Goal: Task Accomplishment & Management: Manage account settings

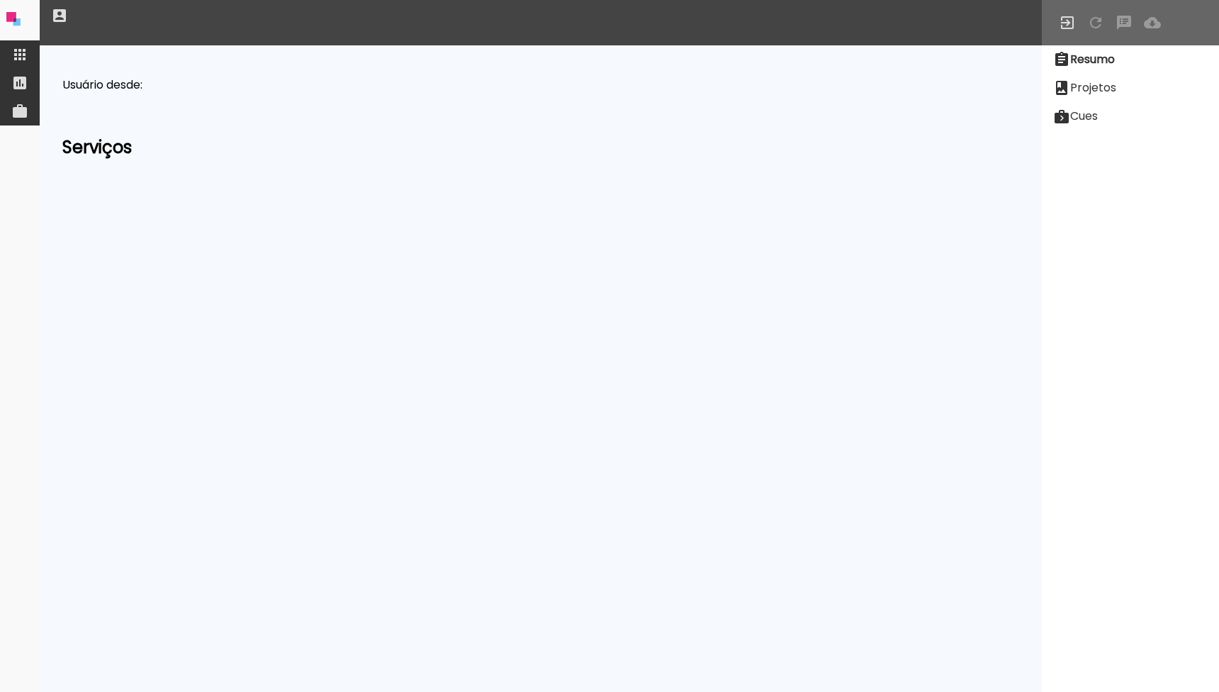
click at [36, 53] on paper-item at bounding box center [20, 54] width 40 height 28
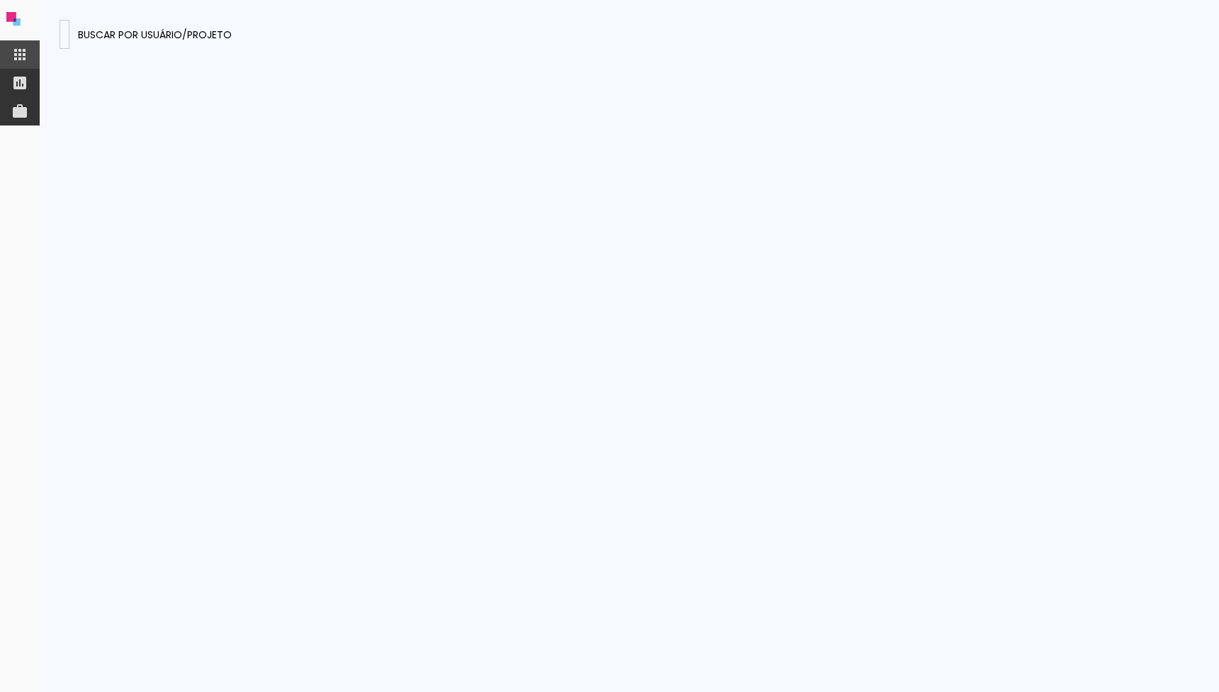
click at [64, 36] on input at bounding box center [64, 33] width 0 height 15
type input "HKzZ2MTeBEuDHZmGS"
type paper-input "HKzZ2MTeBEuDHZmGS"
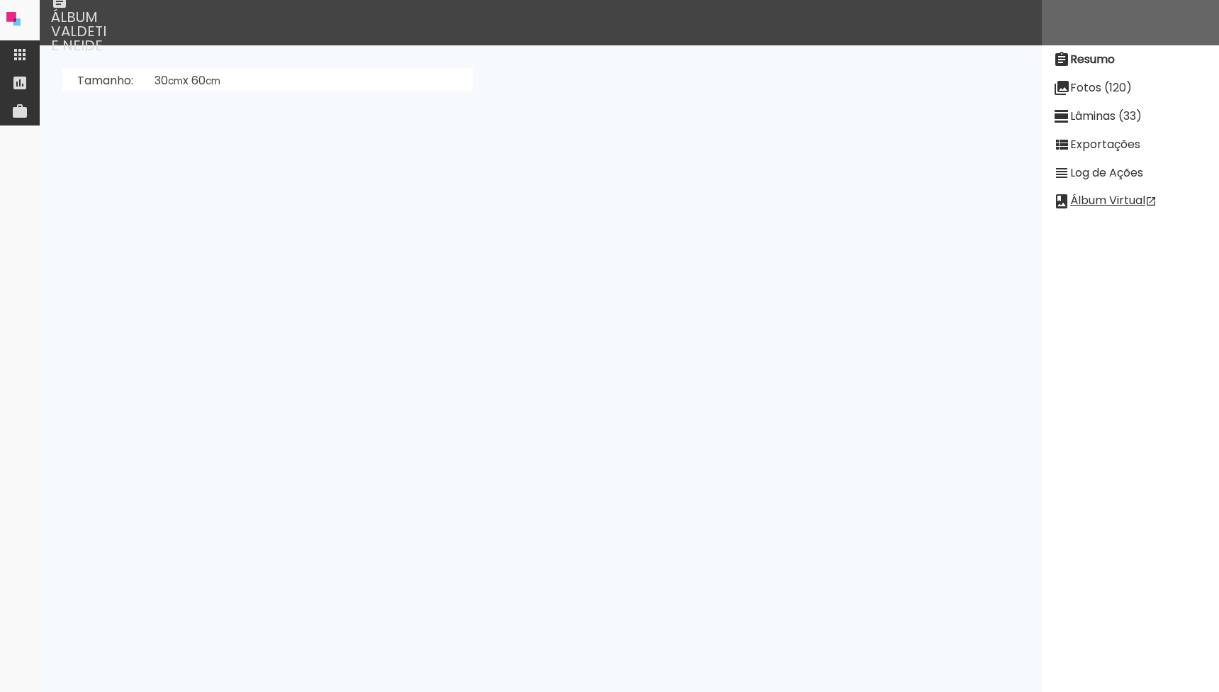
click at [0, 0] on slot "Fotos (120)" at bounding box center [0, 0] width 0 height 0
click at [0, 0] on slot "Lâminas (33)" at bounding box center [0, 0] width 0 height 0
click at [0, 0] on slot "[PERSON_NAME]" at bounding box center [0, 0] width 0 height 0
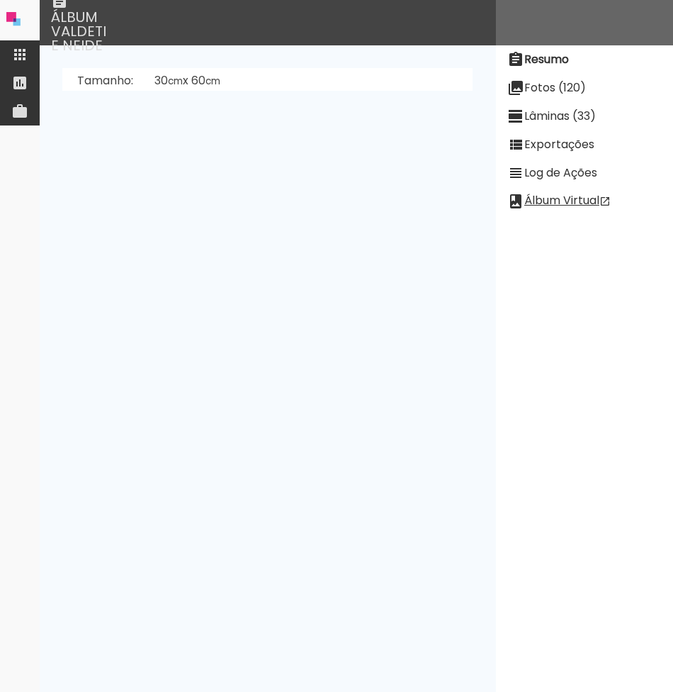
click at [0, 0] on slot "Fotos (120)" at bounding box center [0, 0] width 0 height 0
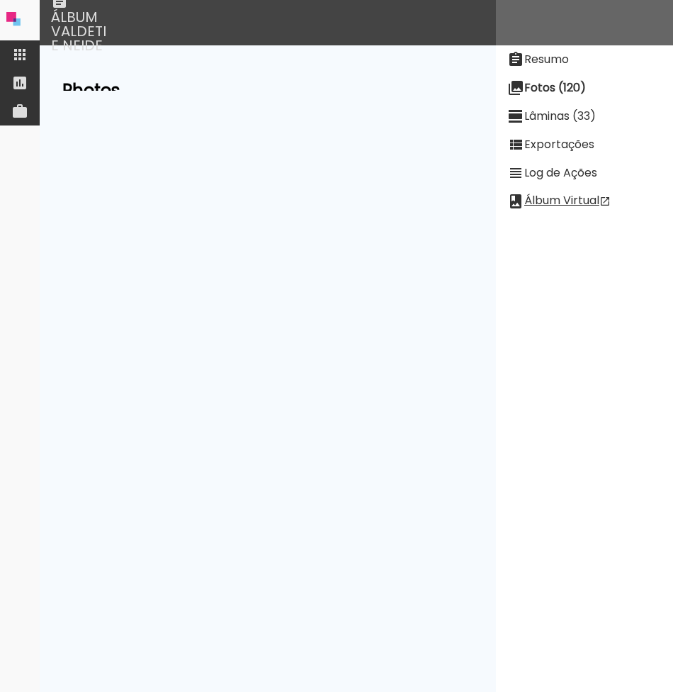
click at [0, 0] on slot "Lâminas (33)" at bounding box center [0, 0] width 0 height 0
click at [149, 91] on neon-animatable "[PERSON_NAME]" at bounding box center [268, 67] width 456 height 45
click at [0, 0] on slot "[PERSON_NAME]" at bounding box center [0, 0] width 0 height 0
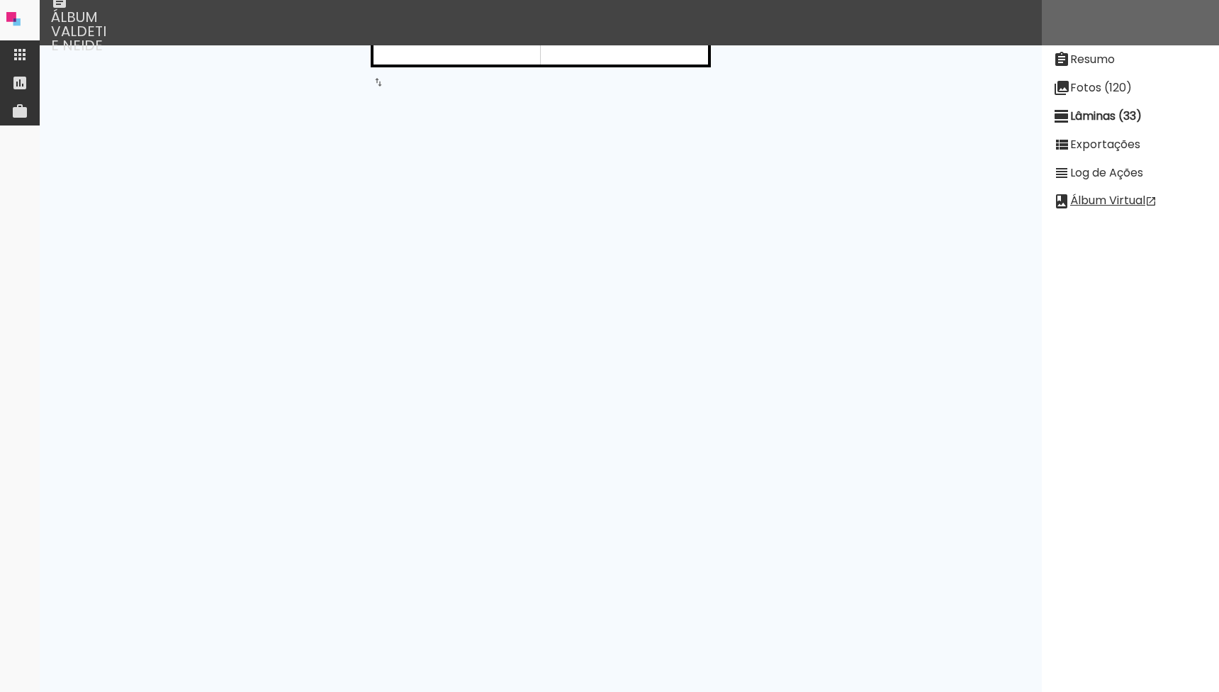
scroll to position [2303, 0]
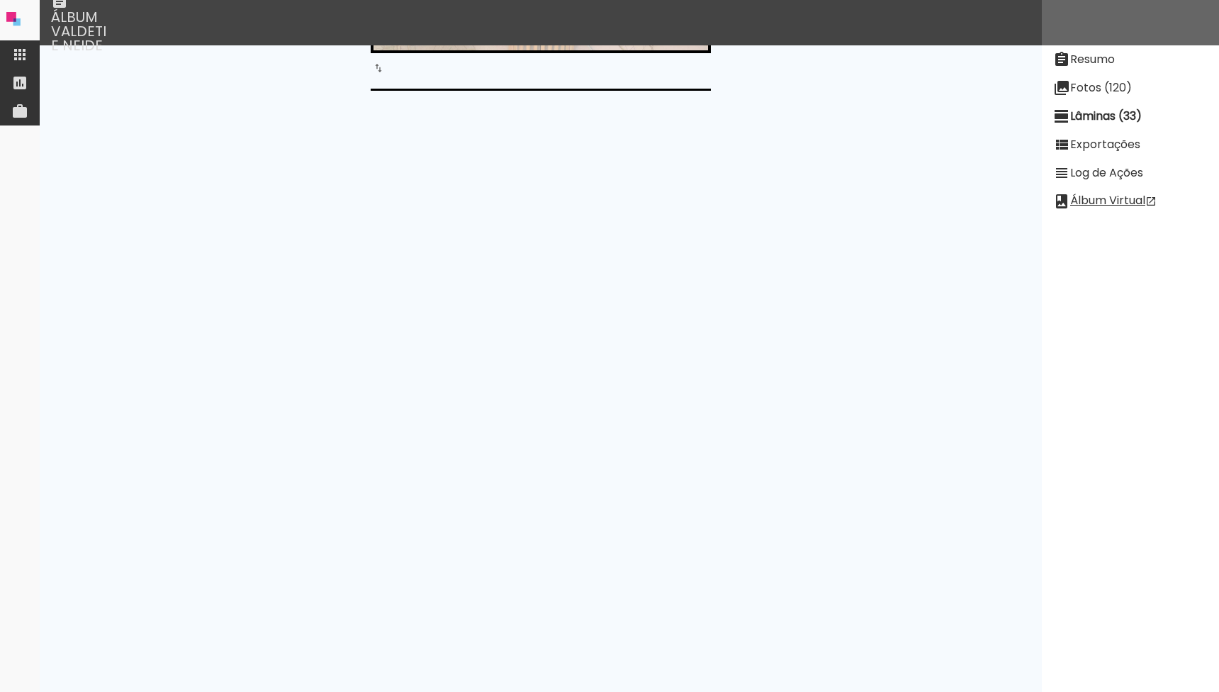
click at [0, 0] on slot "Fotos (120)" at bounding box center [0, 0] width 0 height 0
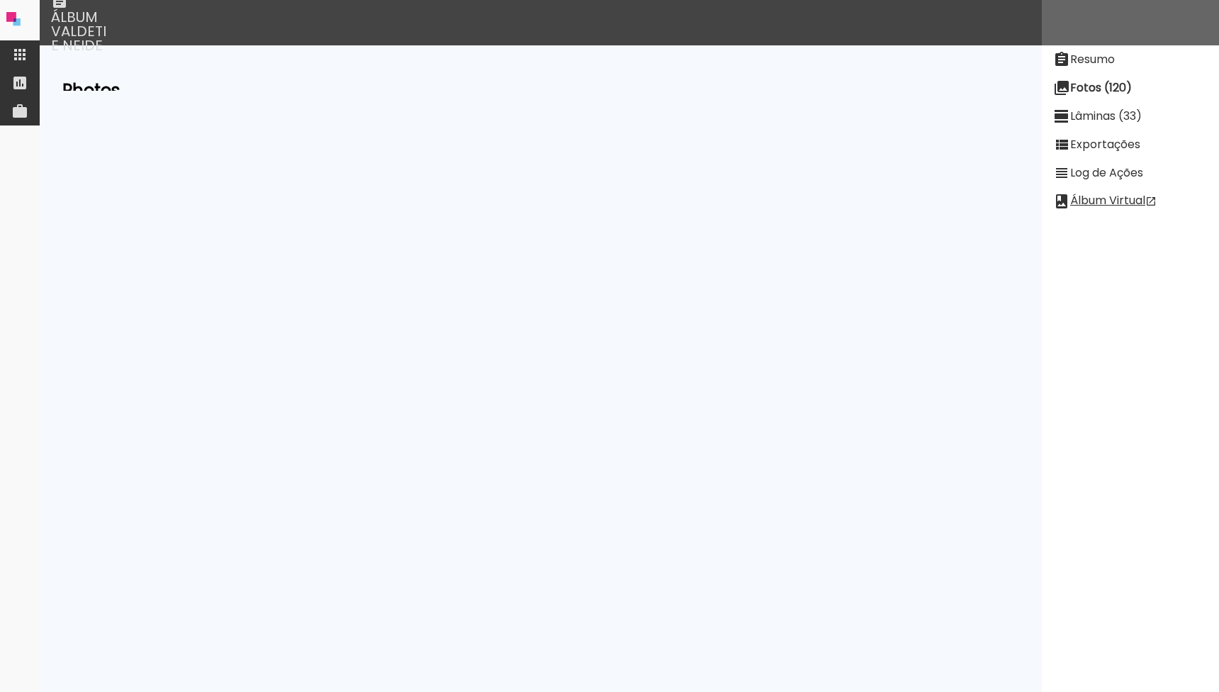
scroll to position [980, 0]
click at [476, 40] on div "Resumo Fotos (120) Lâminas (33) Exportações Log de Ações Álbum Virtual" at bounding box center [1130, 346] width 177 height 862
click at [476, 45] on paper-item "Resumo" at bounding box center [1130, 59] width 177 height 28
click at [476, 128] on paper-item "Lâminas (33)" at bounding box center [1130, 116] width 177 height 28
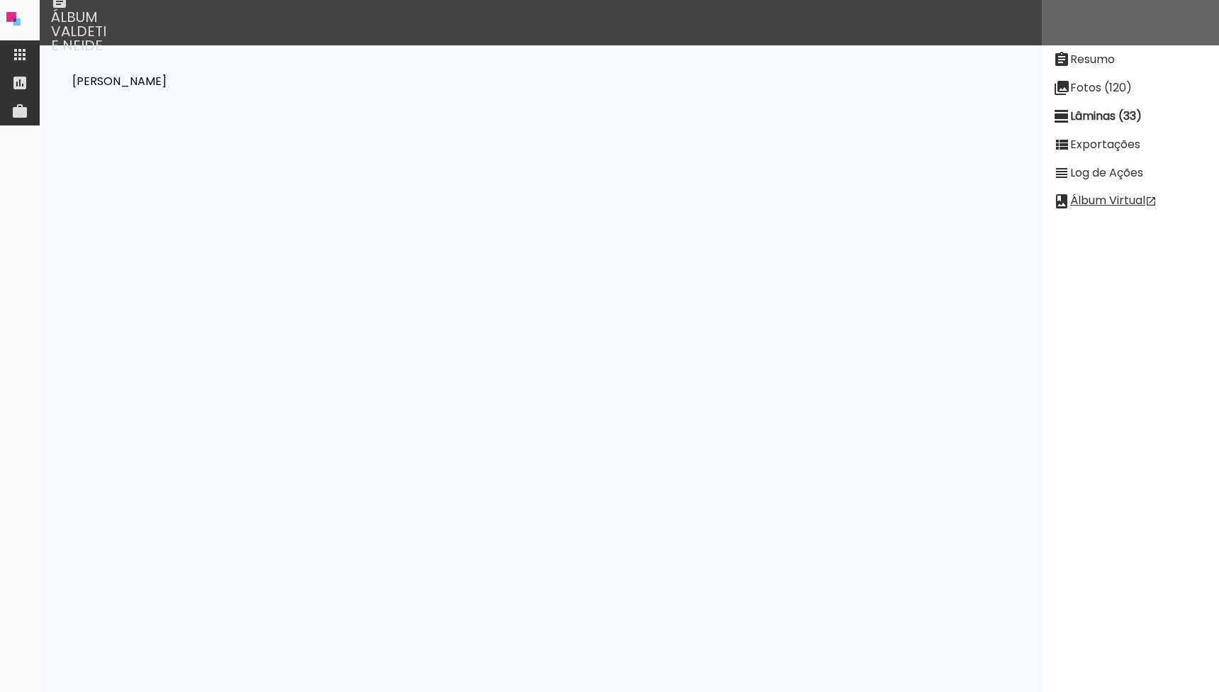
click at [0, 0] on slot "Fotos (120)" at bounding box center [0, 0] width 0 height 0
click at [0, 0] on slot "Lâminas (33)" at bounding box center [0, 0] width 0 height 0
click at [0, 0] on slot "Resumo" at bounding box center [0, 0] width 0 height 0
drag, startPoint x: 463, startPoint y: 194, endPoint x: 339, endPoint y: 196, distance: 123.3
click at [339, 196] on td "Atendimento Foto Nascimento (3vTbgMARFxWzdfqzw)" at bounding box center [308, 194] width 329 height 27
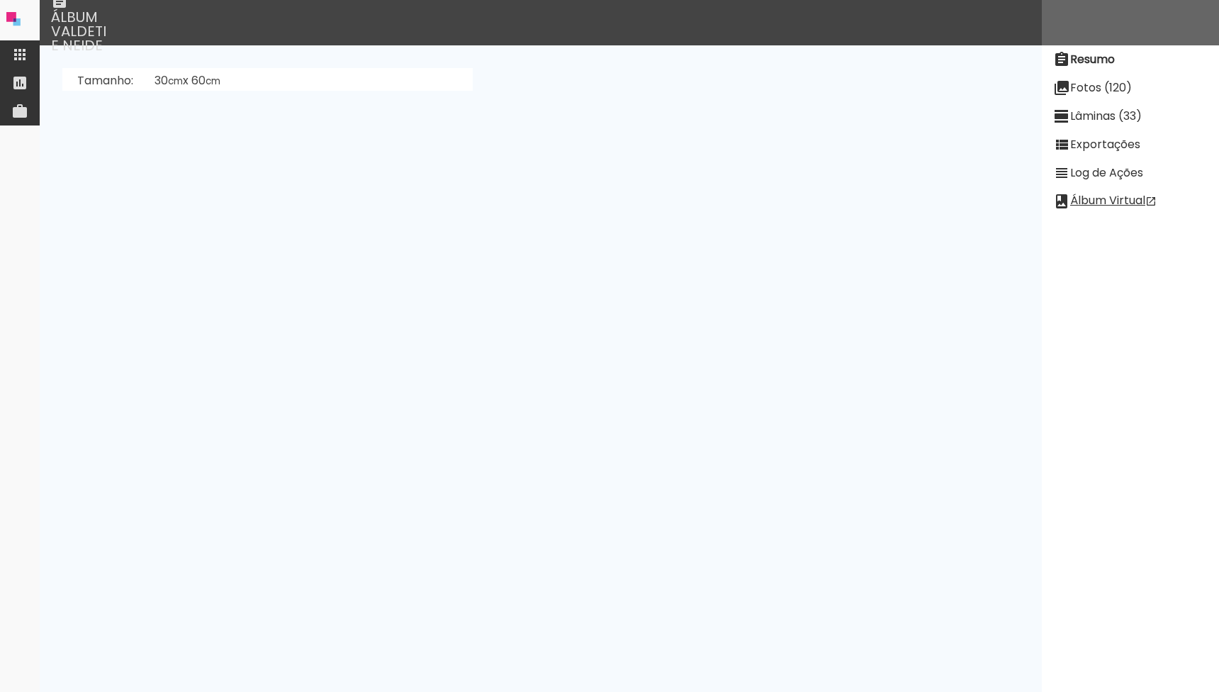
click at [0, 0] on slot "Fotos (120)" at bounding box center [0, 0] width 0 height 0
click at [476, 123] on input "todas ()" at bounding box center [772, 129] width 224 height 18
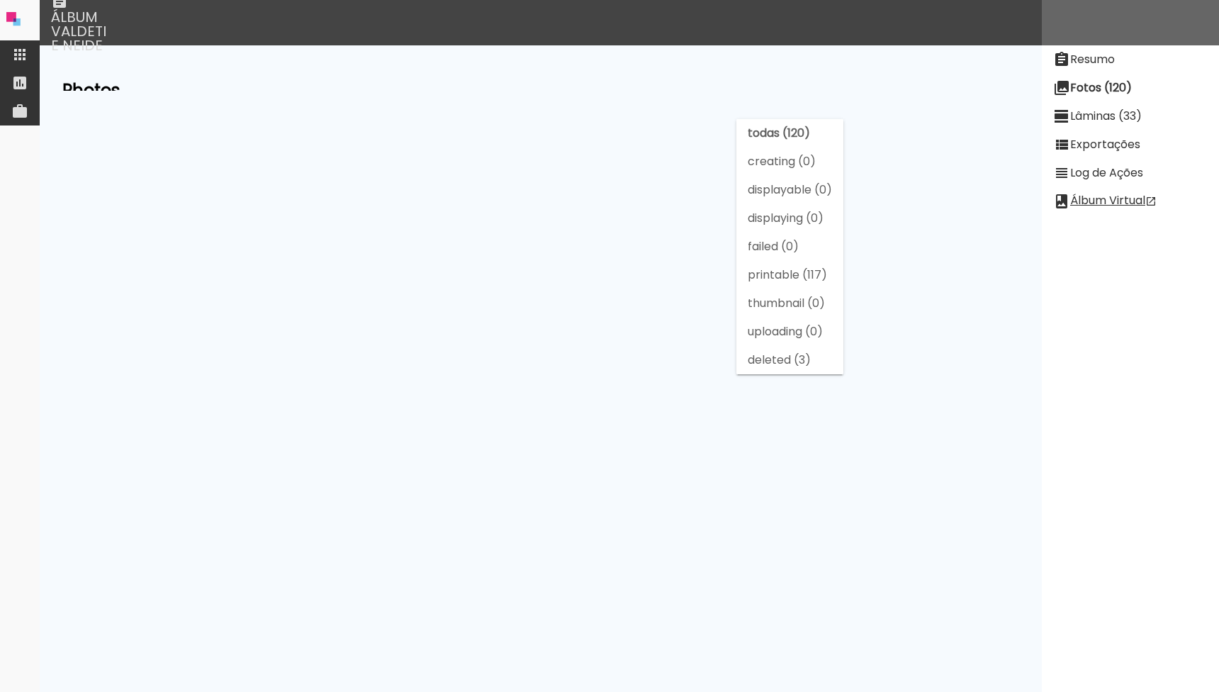
click at [476, 91] on neon-animatable "Photos todas (120) creating (0) displayable (0) displaying (0) failed (0) print…" at bounding box center [541, 67] width 1002 height 45
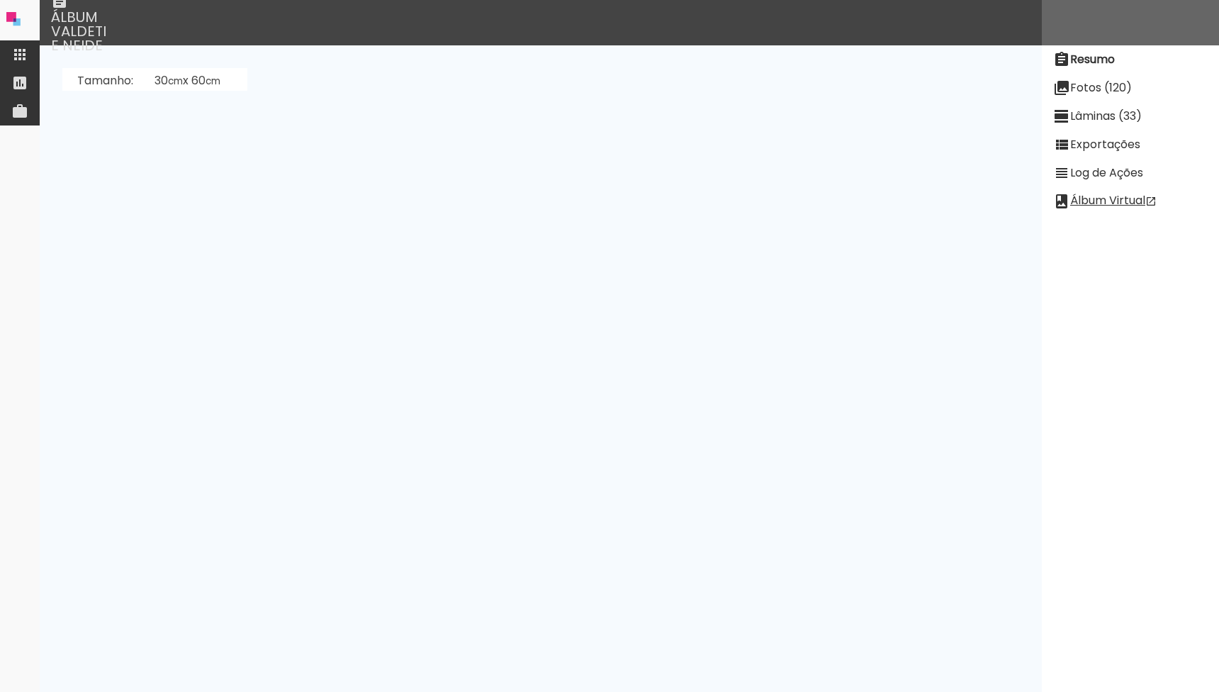
click at [0, 0] on slot "Fotos (120)" at bounding box center [0, 0] width 0 height 0
click at [466, 91] on neon-animatable "Photos todas (120) creating (0) displayable (0) displaying (0) failed (96) prin…" at bounding box center [541, 67] width 1002 height 45
click at [19, 72] on paper-item at bounding box center [20, 83] width 40 height 28
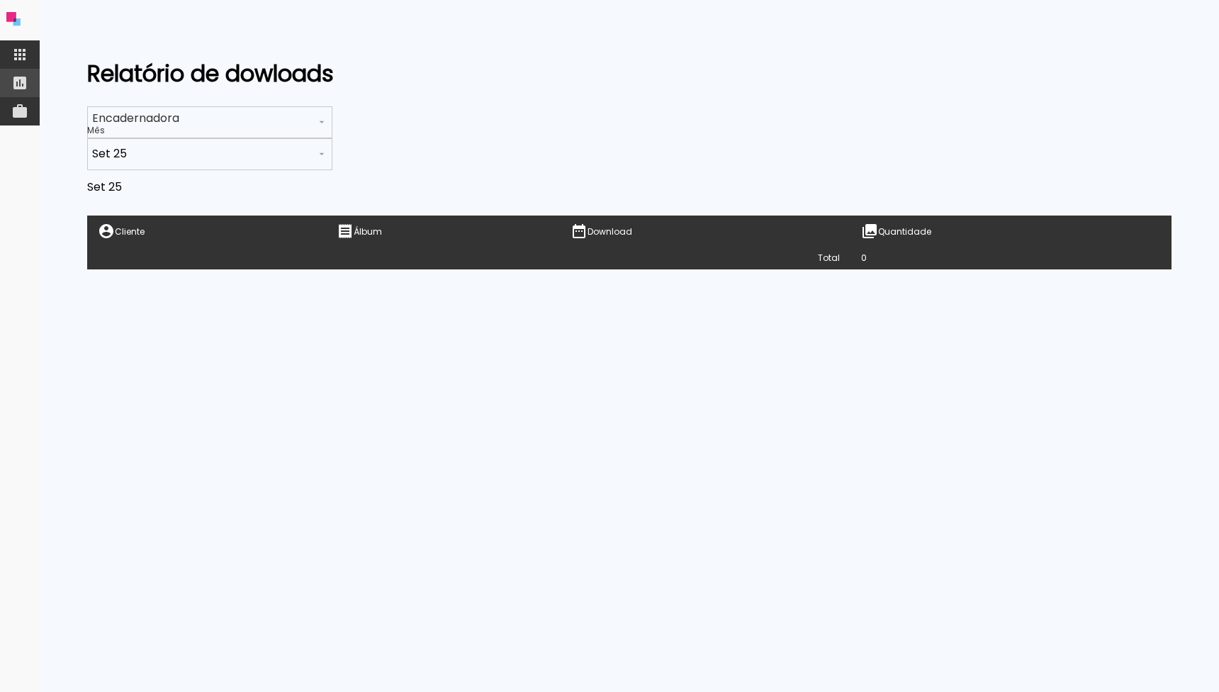
click at [21, 59] on iron-icon at bounding box center [19, 54] width 17 height 17
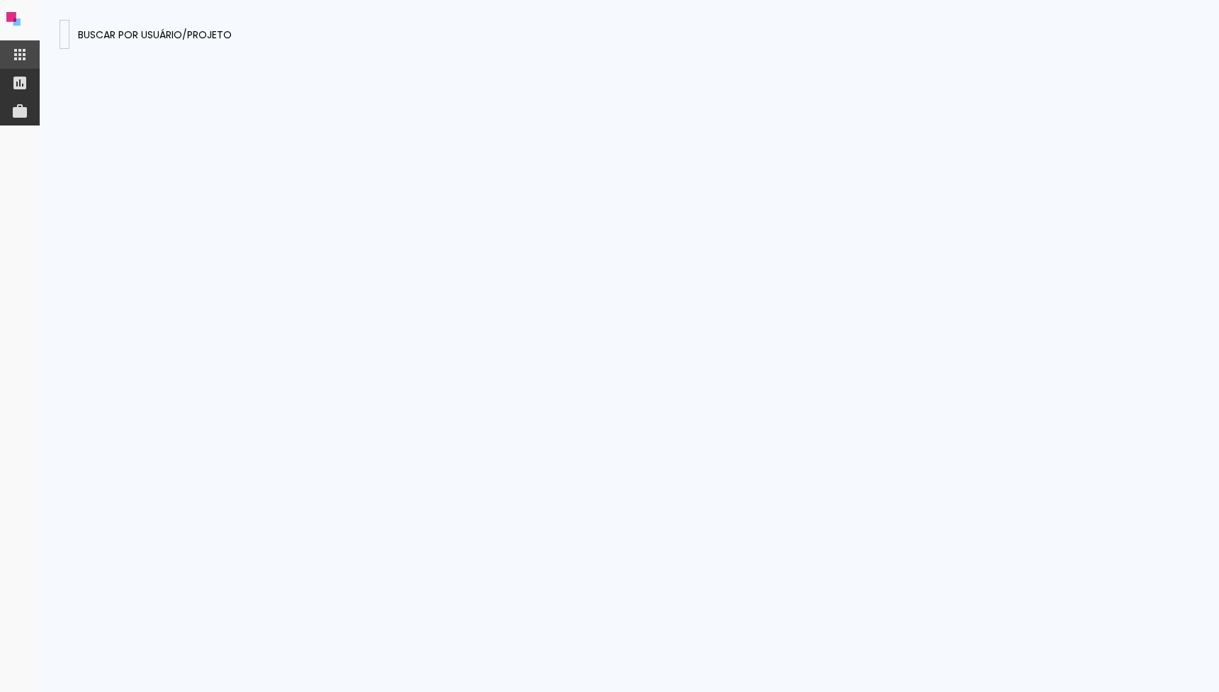
click at [64, 38] on input at bounding box center [64, 33] width 0 height 15
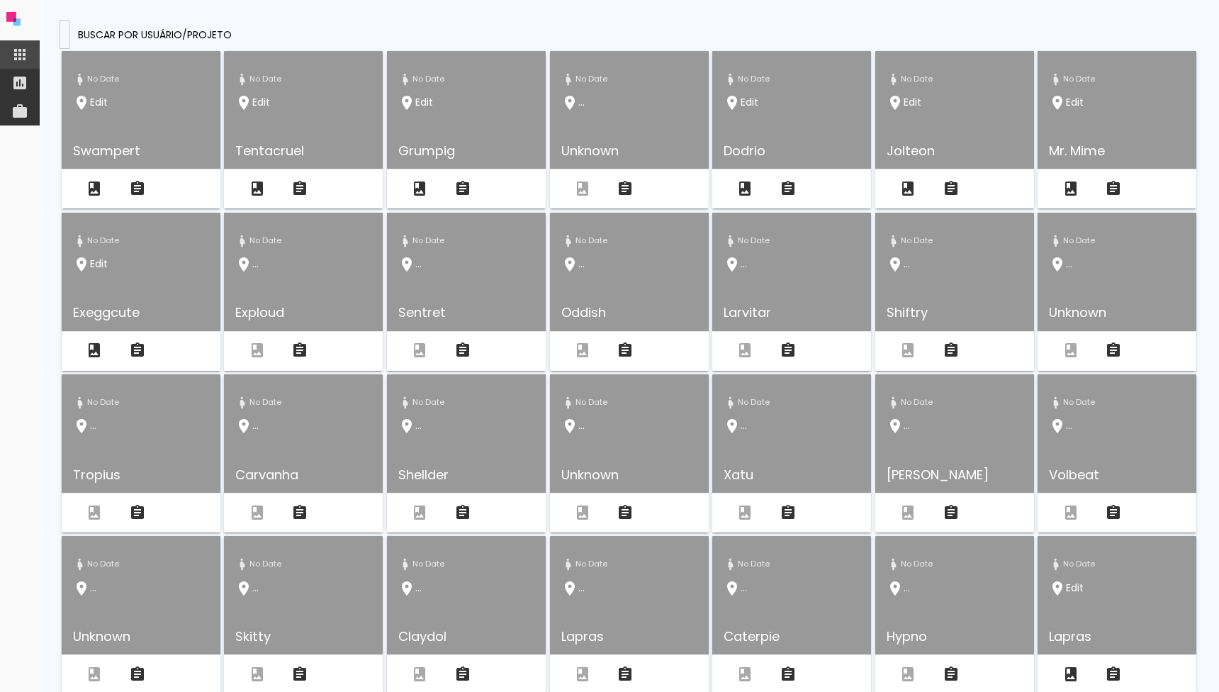
type input "[EMAIL_ADDRESS][DOMAIN_NAME]"
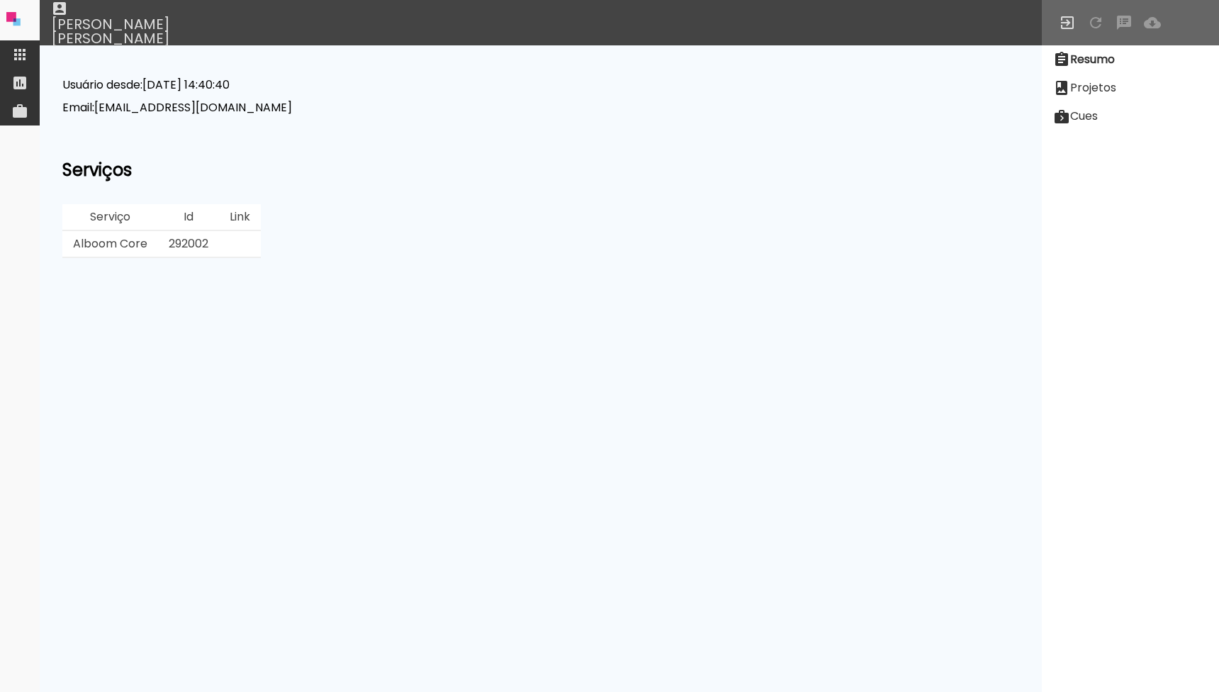
click at [0, 0] on slot "Projetos" at bounding box center [0, 0] width 0 height 0
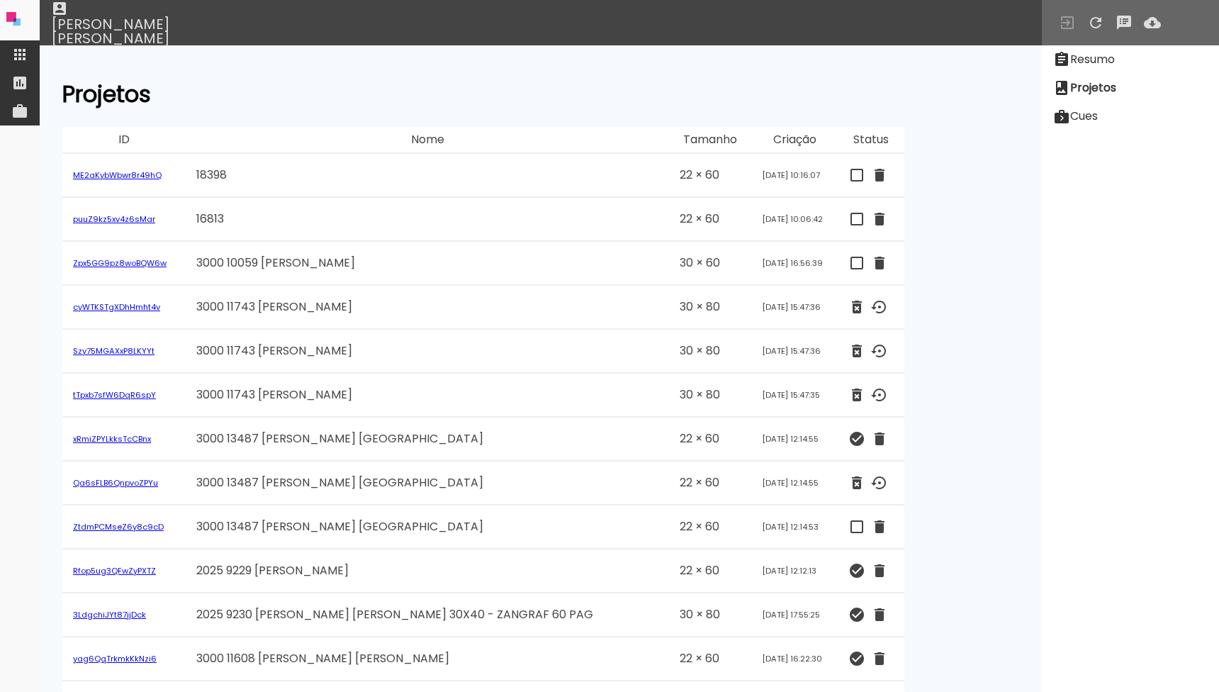
scroll to position [8398, 0]
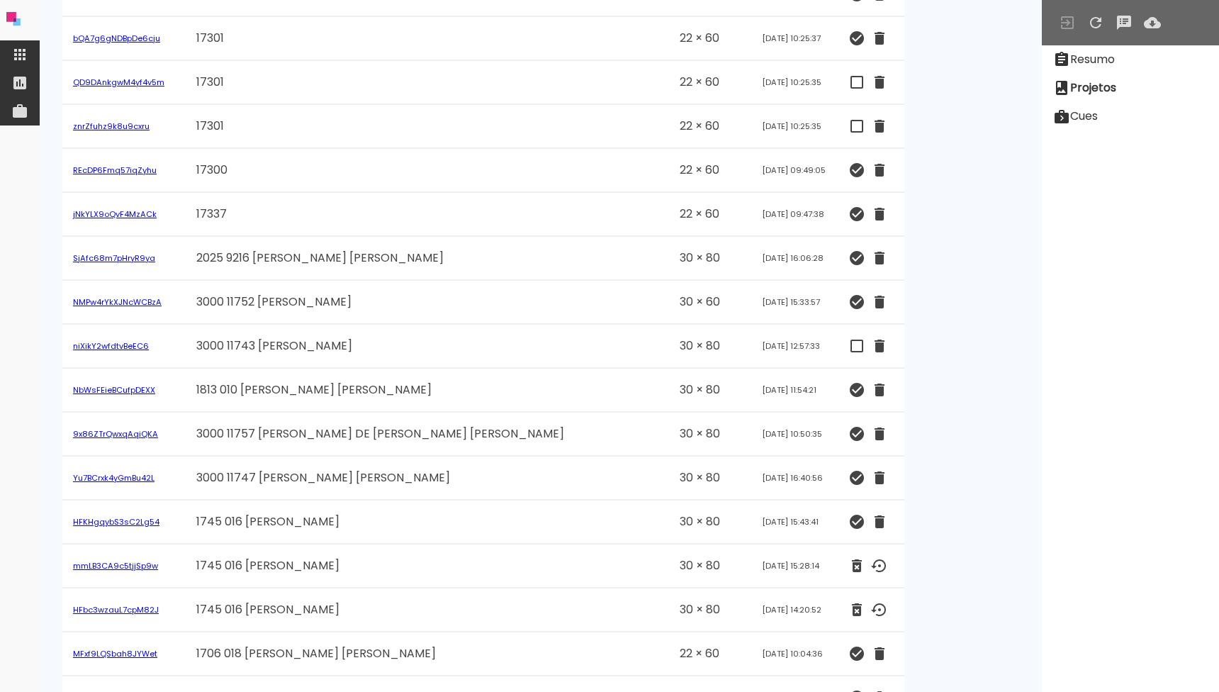
click at [127, 349] on link "niXikY2wfdtvBeEC6" at bounding box center [111, 345] width 76 height 11
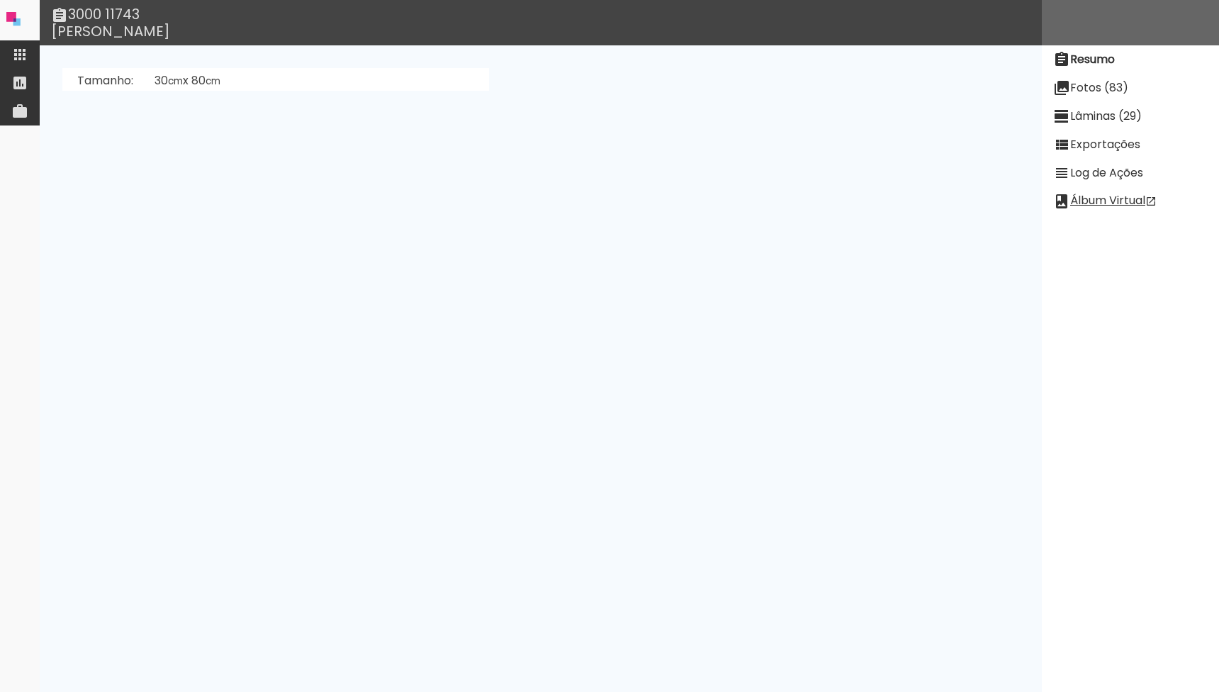
click at [247, 191] on link "[PERSON_NAME] [PERSON_NAME] (TF22F7FX3RAEQQLC9)" at bounding box center [317, 194] width 324 height 16
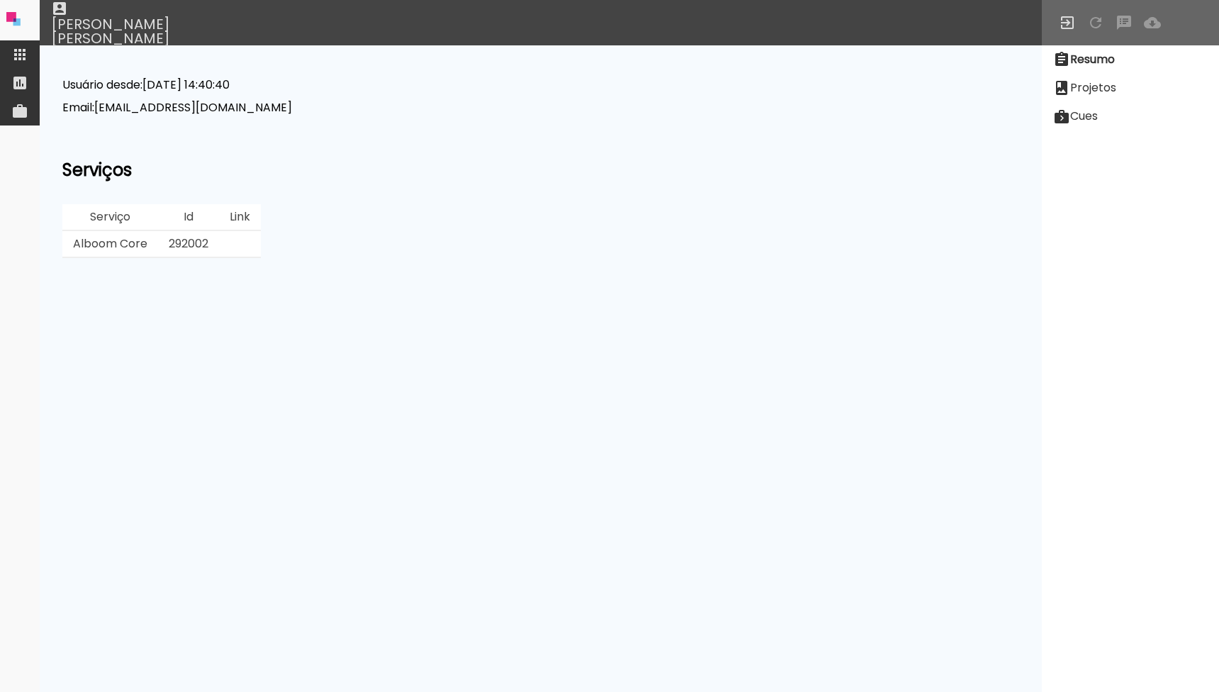
click at [0, 0] on slot "Projetos" at bounding box center [0, 0] width 0 height 0
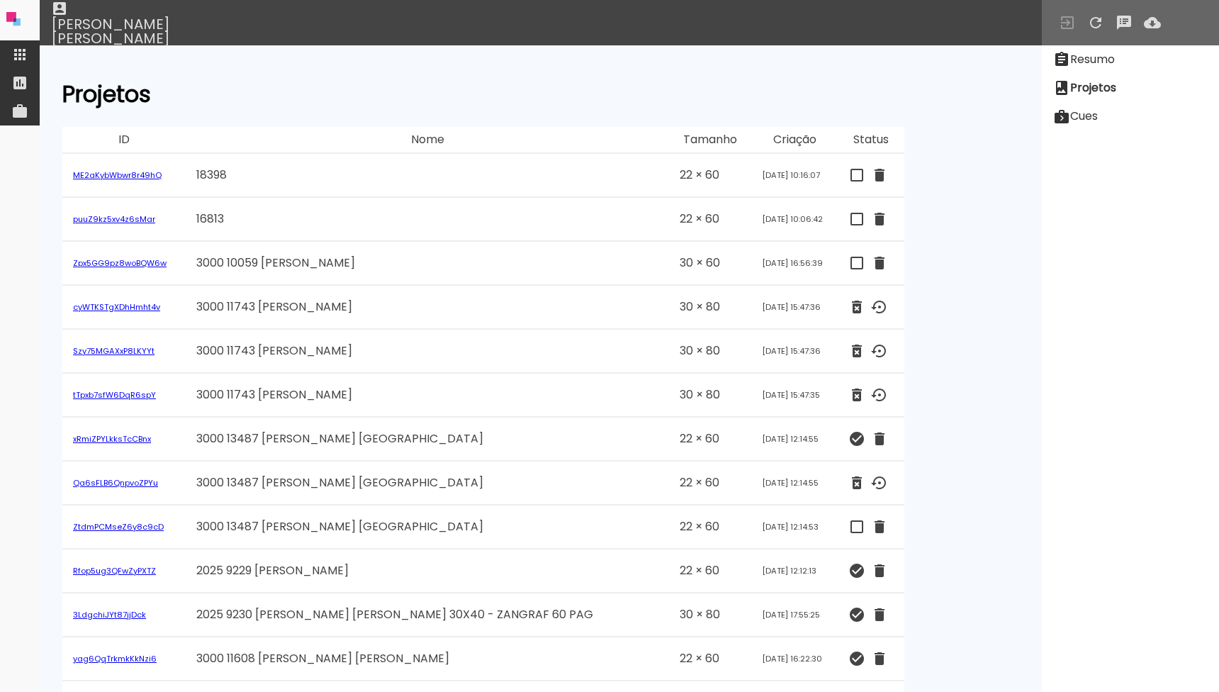
click at [0, 0] on slot "Resumo" at bounding box center [0, 0] width 0 height 0
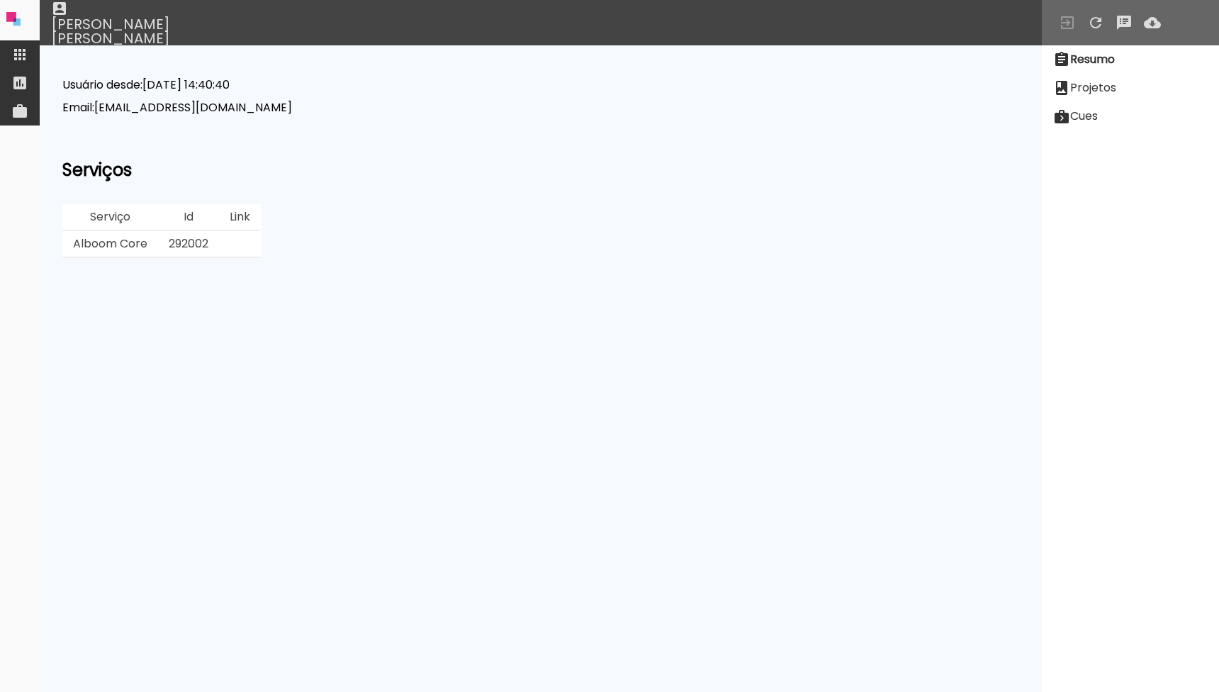
click at [0, 0] on slot "Projetos" at bounding box center [0, 0] width 0 height 0
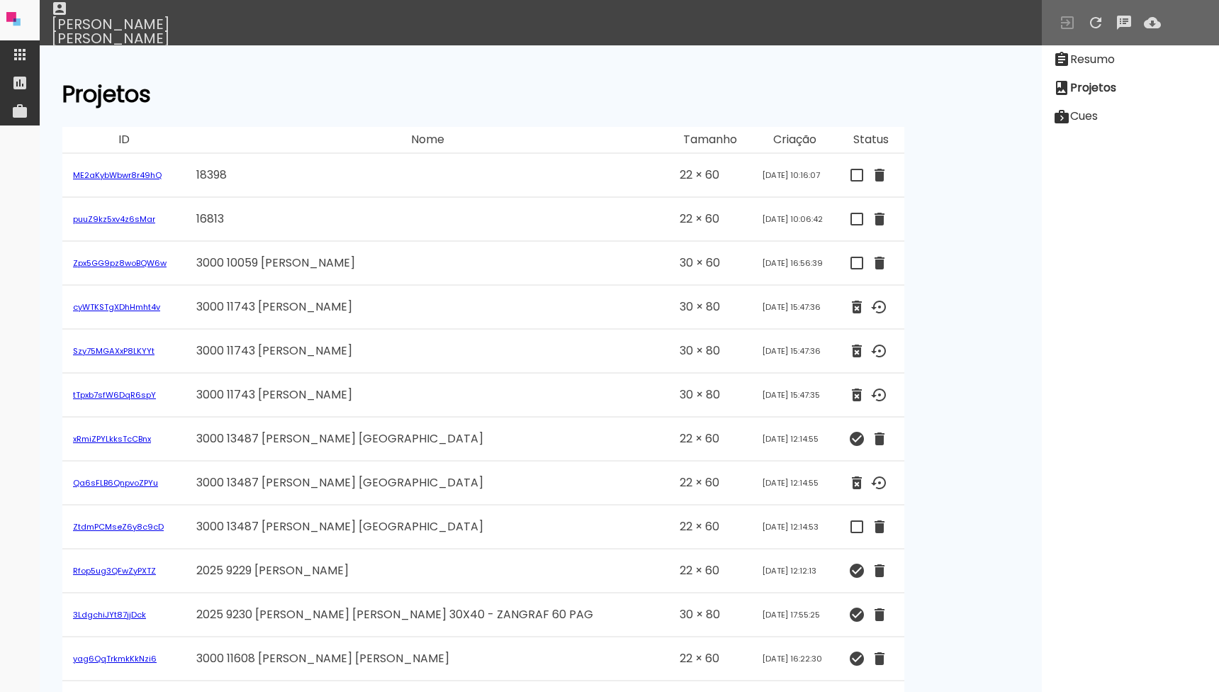
click at [0, 0] on slot "Cues" at bounding box center [0, 0] width 0 height 0
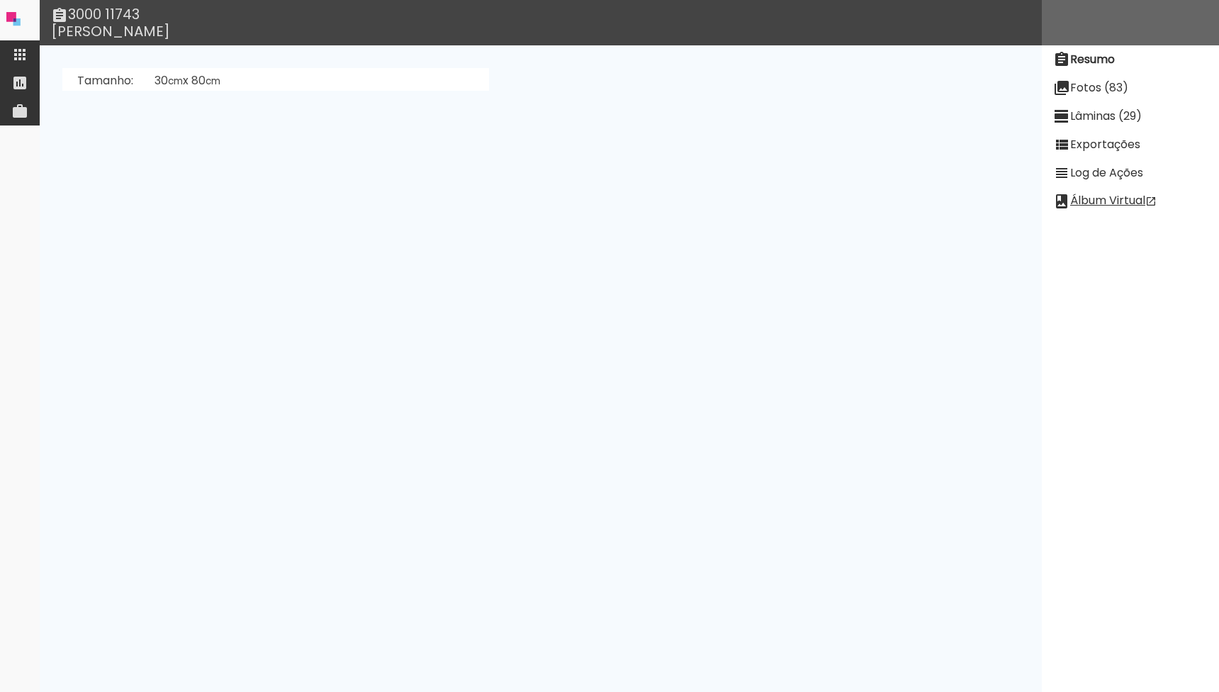
click at [0, 0] on slot "Fotos (83)" at bounding box center [0, 0] width 0 height 0
click at [0, 0] on slot "Exportações" at bounding box center [0, 0] width 0 height 0
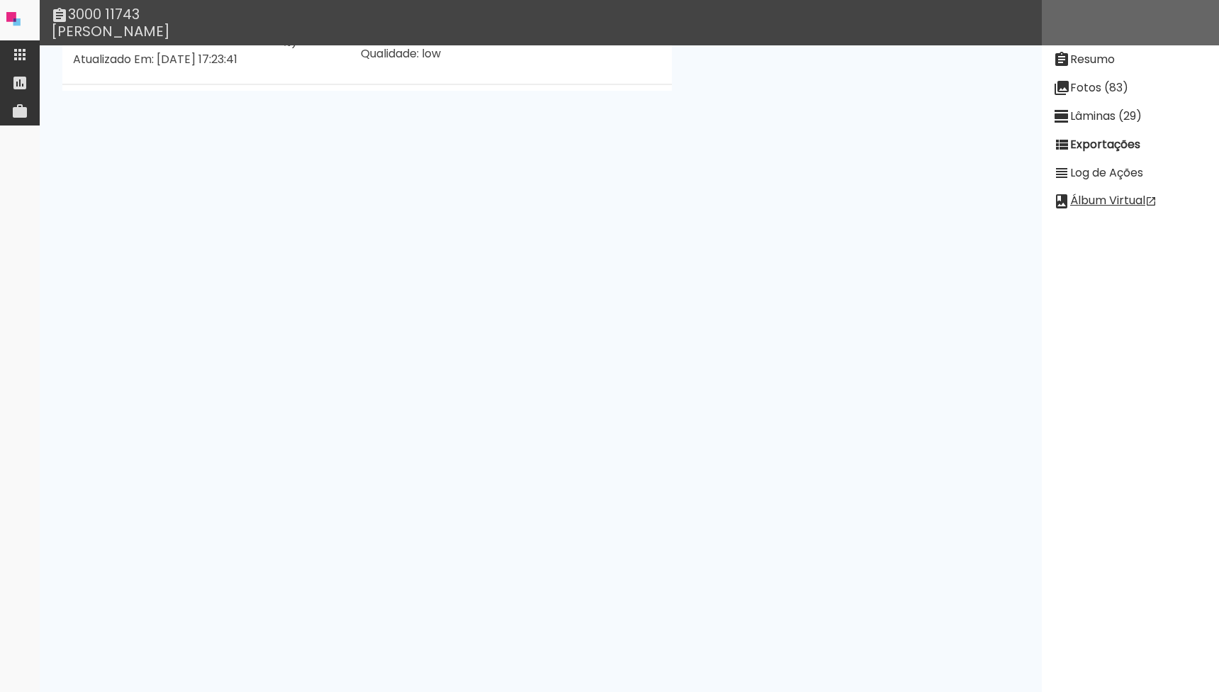
scroll to position [472, 0]
click at [0, 0] on slot "Ver Log" at bounding box center [0, 0] width 0 height 0
